Goal: Find specific page/section: Find specific page/section

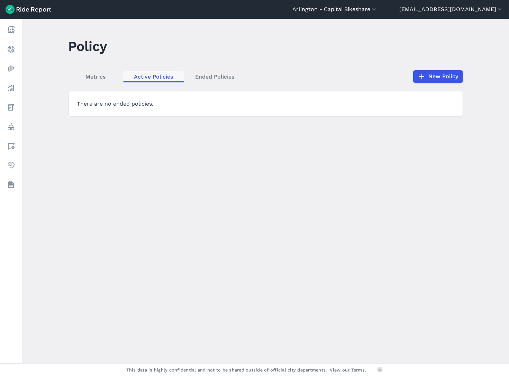
click at [171, 77] on link "Active Policies" at bounding box center [153, 76] width 61 height 10
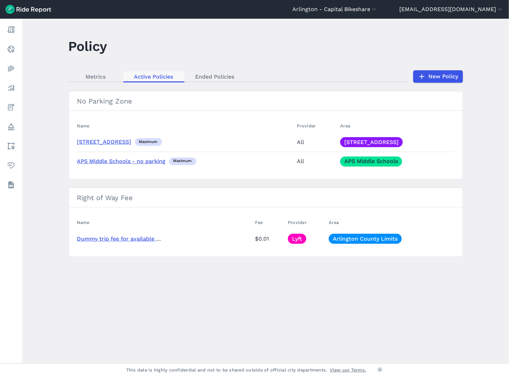
click at [165, 77] on link "Active Policies" at bounding box center [153, 76] width 61 height 10
click at [381, 164] on link "APS Middle Schools" at bounding box center [371, 161] width 62 height 10
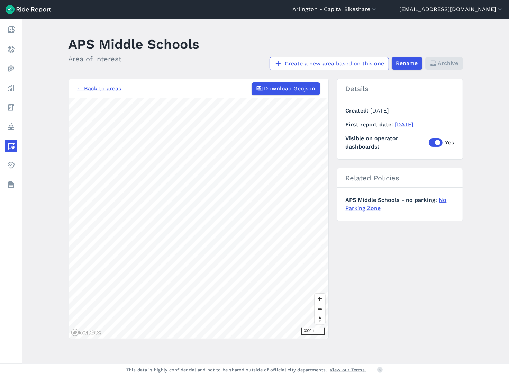
scroll to position [2, 0]
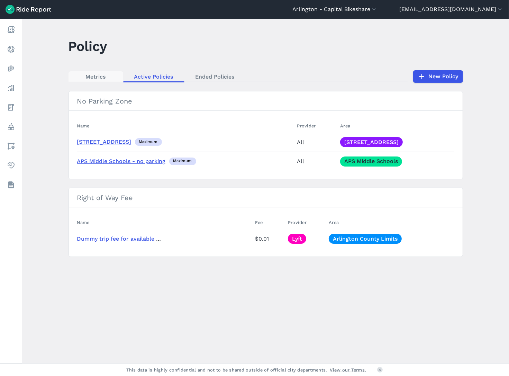
click at [93, 76] on link "Metrics" at bounding box center [96, 76] width 55 height 10
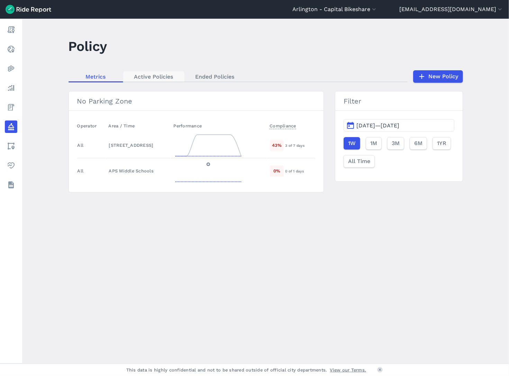
click at [163, 74] on link "Active Policies" at bounding box center [153, 76] width 61 height 10
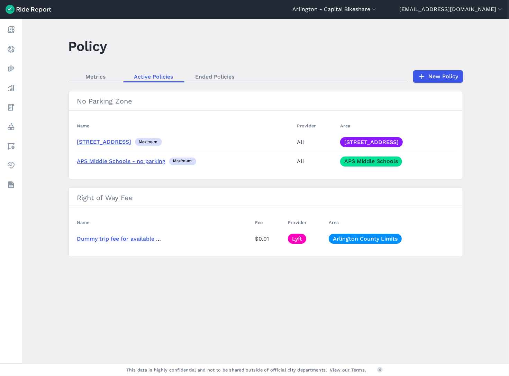
click at [137, 159] on link "APS Middle Schools - no parking" at bounding box center [121, 161] width 89 height 7
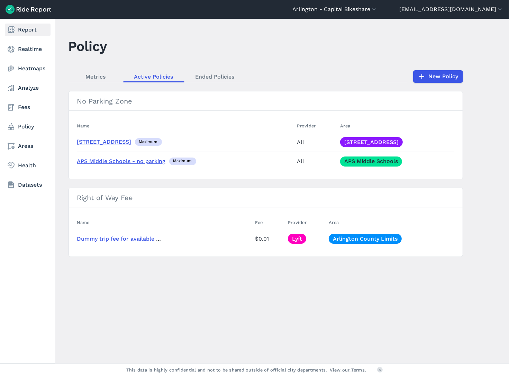
click at [28, 30] on link "Report" at bounding box center [28, 30] width 46 height 12
